Goal: Task Accomplishment & Management: Manage account settings

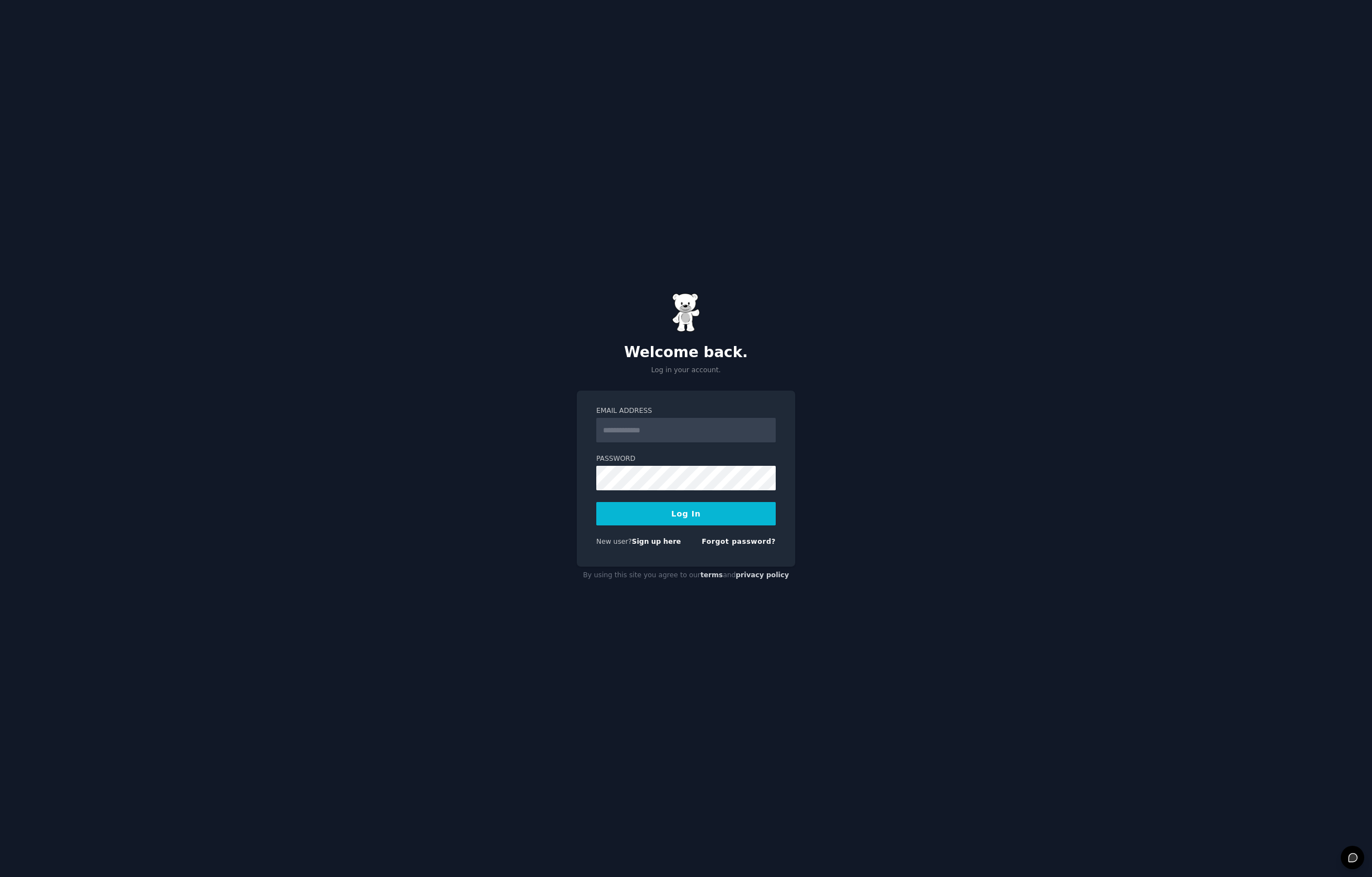
click at [0, 876] on com-1password-button at bounding box center [0, 877] width 0 height 0
type input "**********"
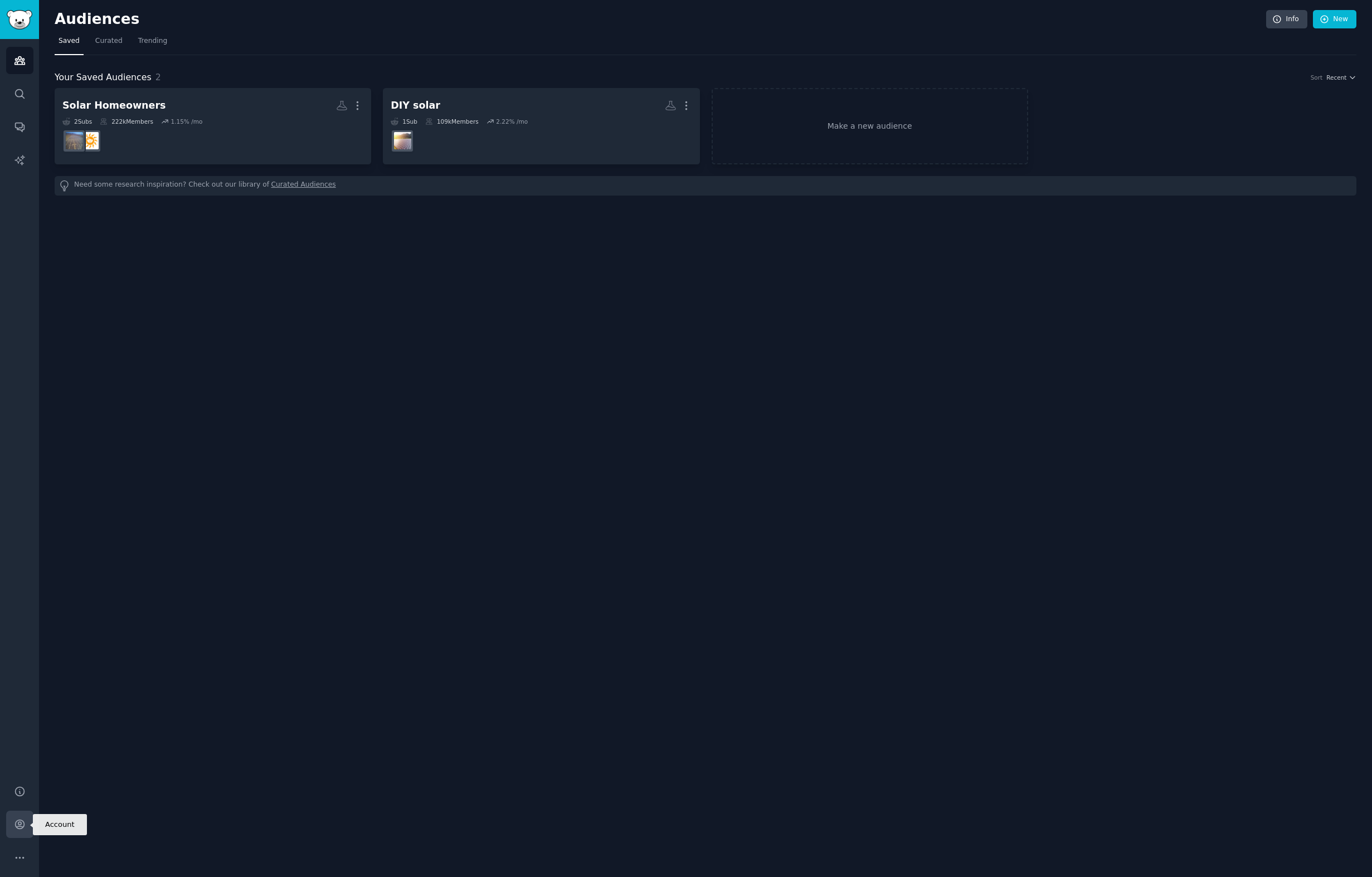
click at [24, 818] on icon "Sidebar" at bounding box center [20, 824] width 12 height 12
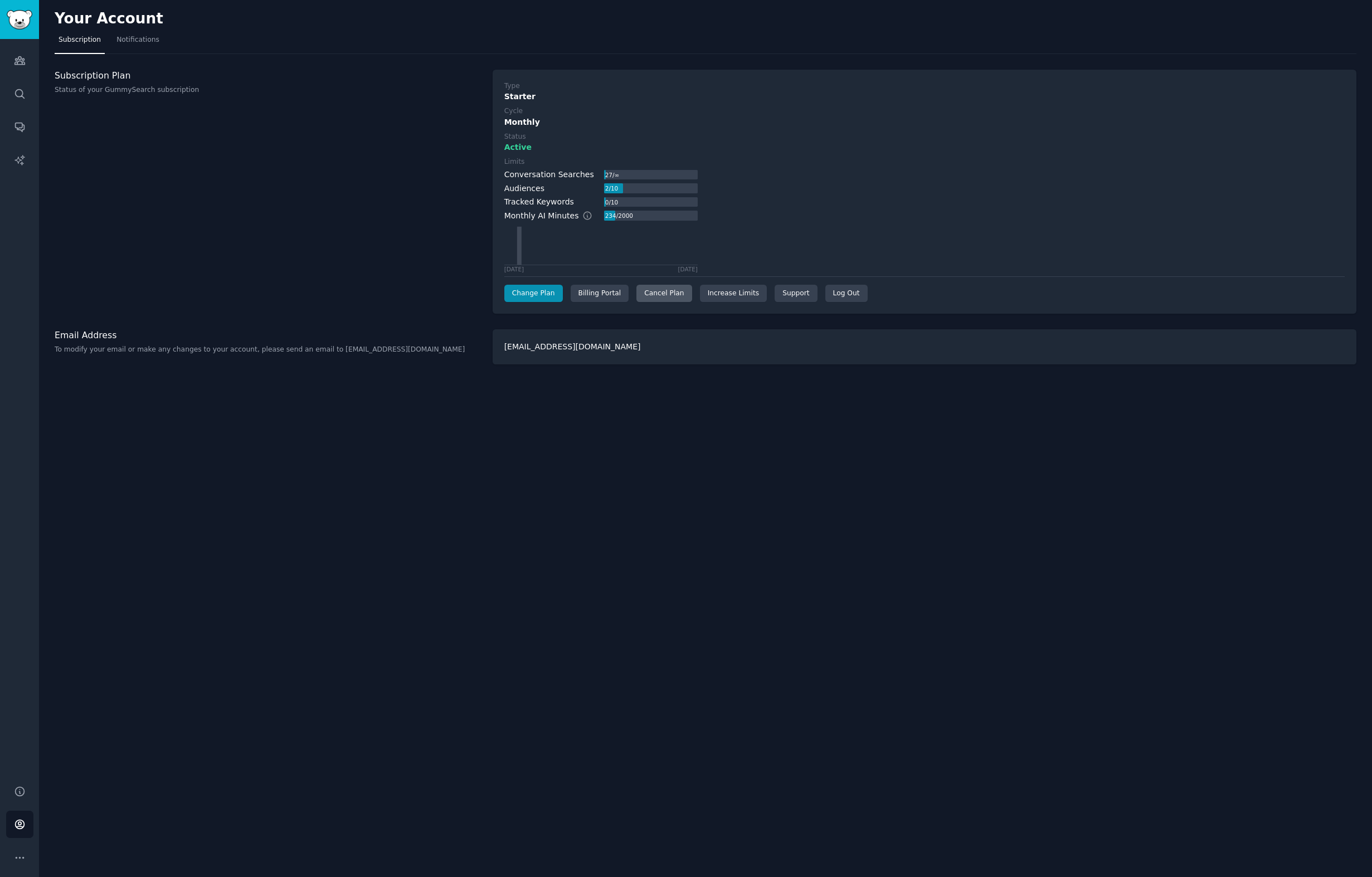
click at [655, 297] on div "Cancel Plan" at bounding box center [664, 293] width 55 height 17
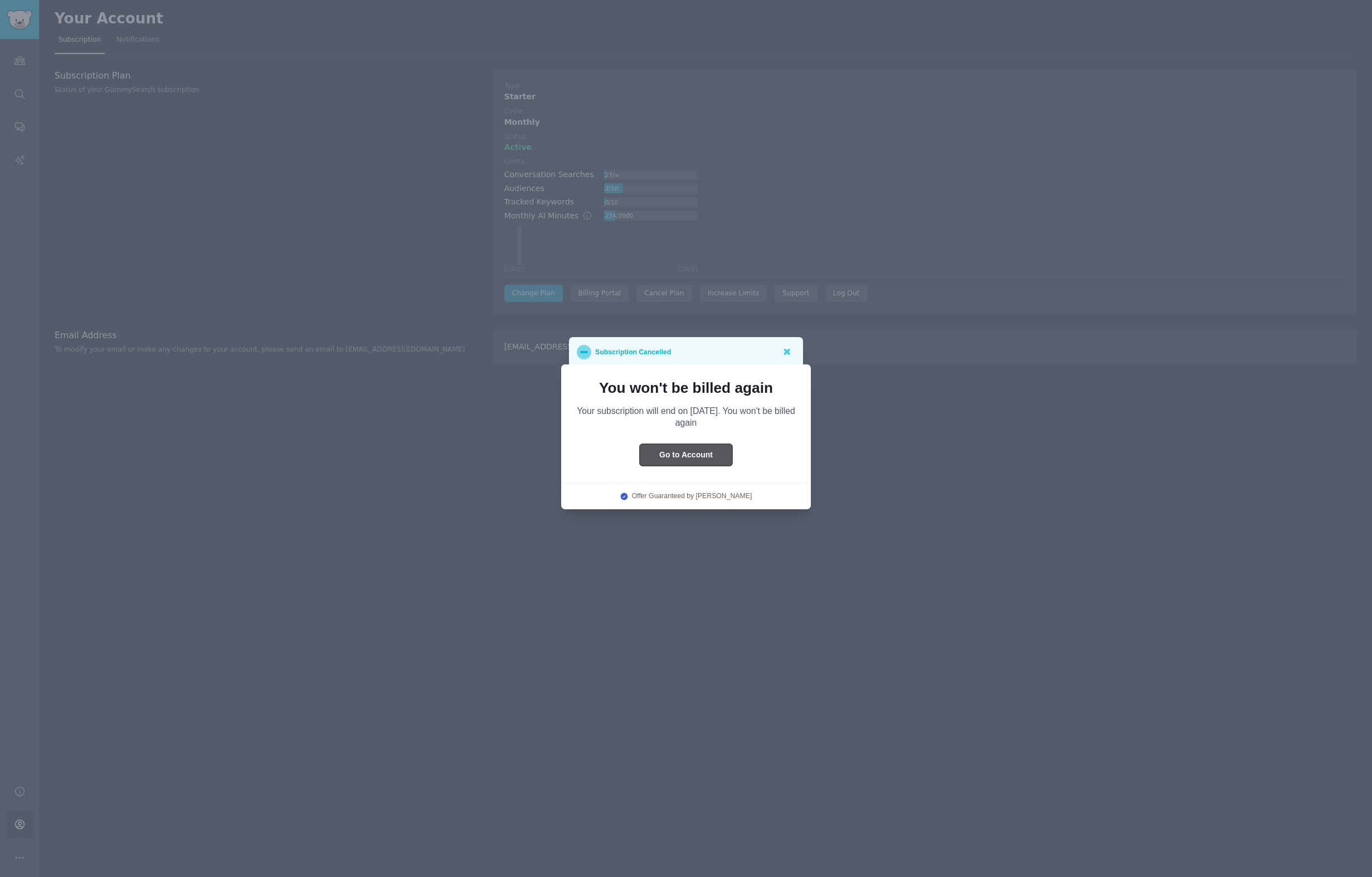
click at [706, 453] on button "Go to Account" at bounding box center [686, 455] width 92 height 22
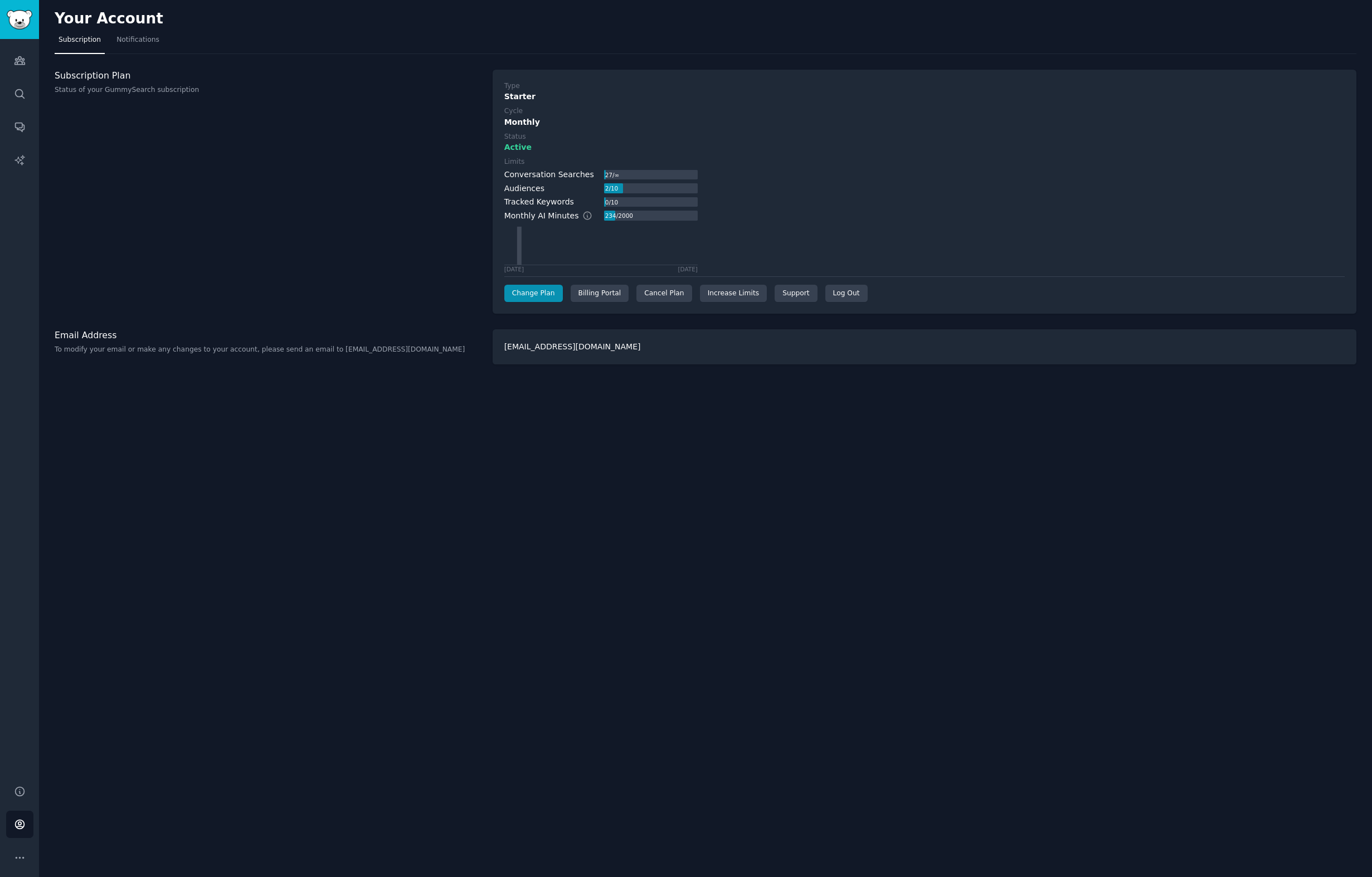
click at [623, 588] on div "Your Account Subscription Notifications Subscription Plan Status of your GummyS…" at bounding box center [706, 438] width 1333 height 877
